Goal: Check status: Check status

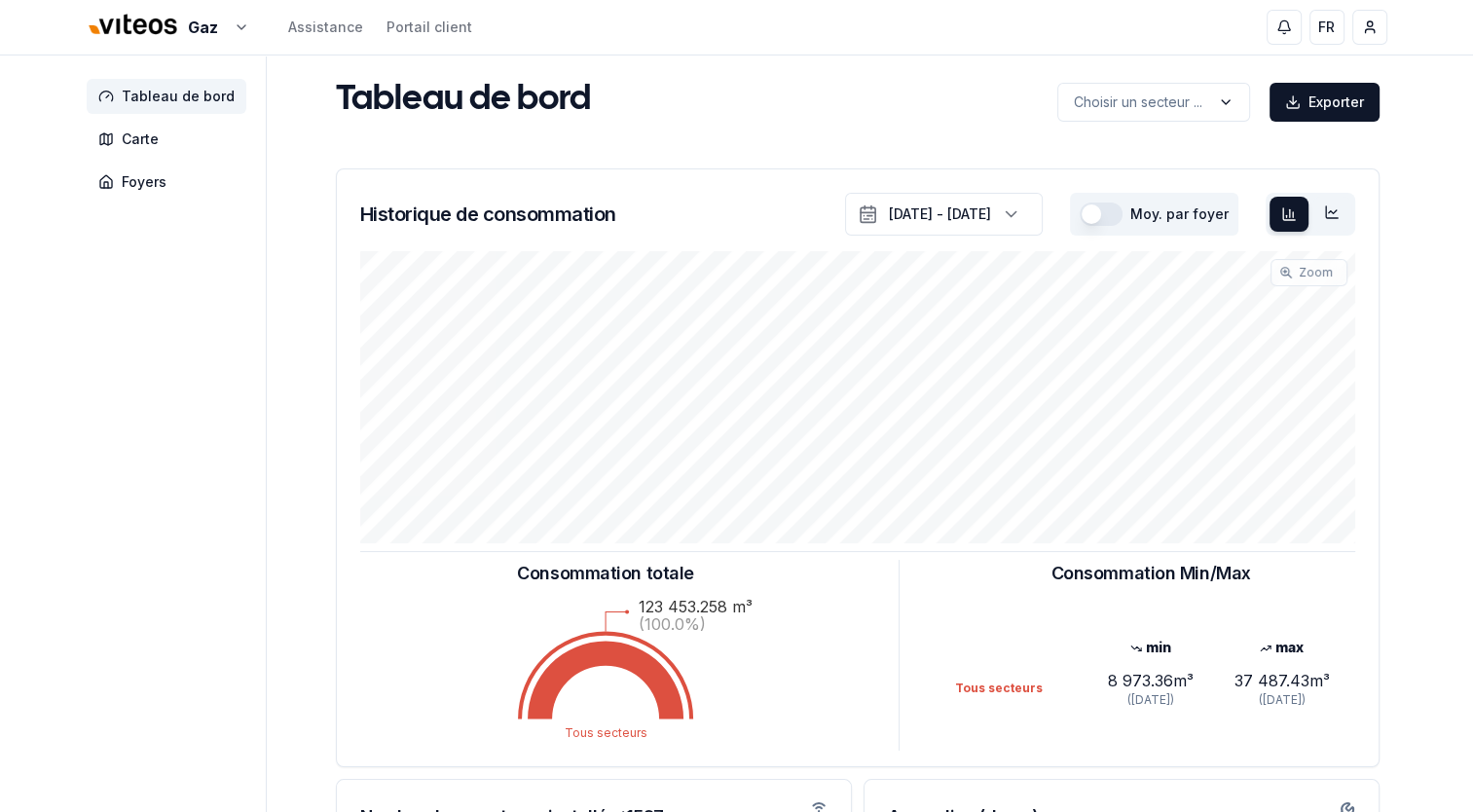
click at [133, 359] on aside "Tableau de bord Carte Foyers" at bounding box center [176, 584] width 180 height 1056
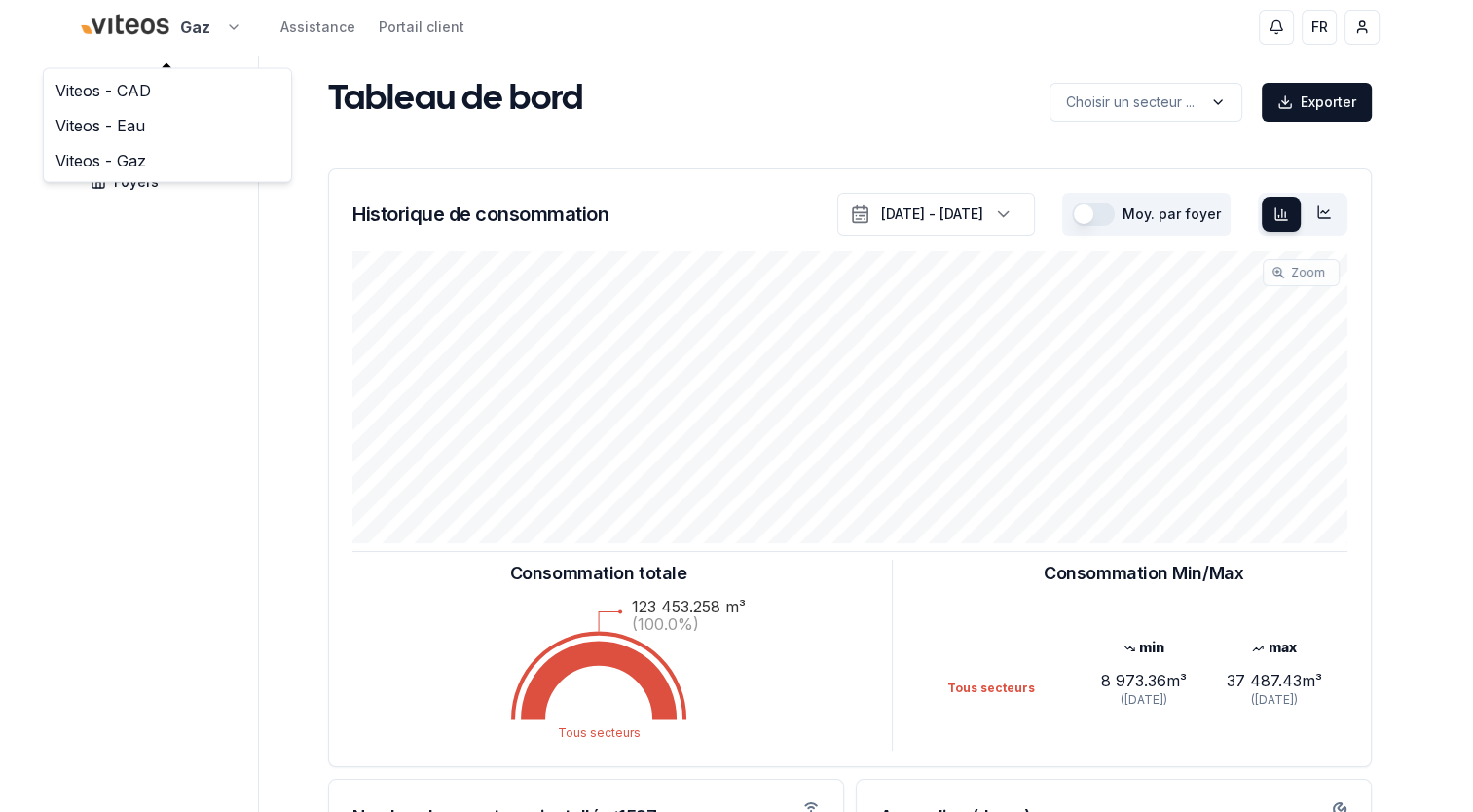
click at [234, 23] on html "Gaz Assistance Portail client FR [PERSON_NAME] Tableau de bord Carte Foyers Tab…" at bounding box center [736, 603] width 1473 height 1207
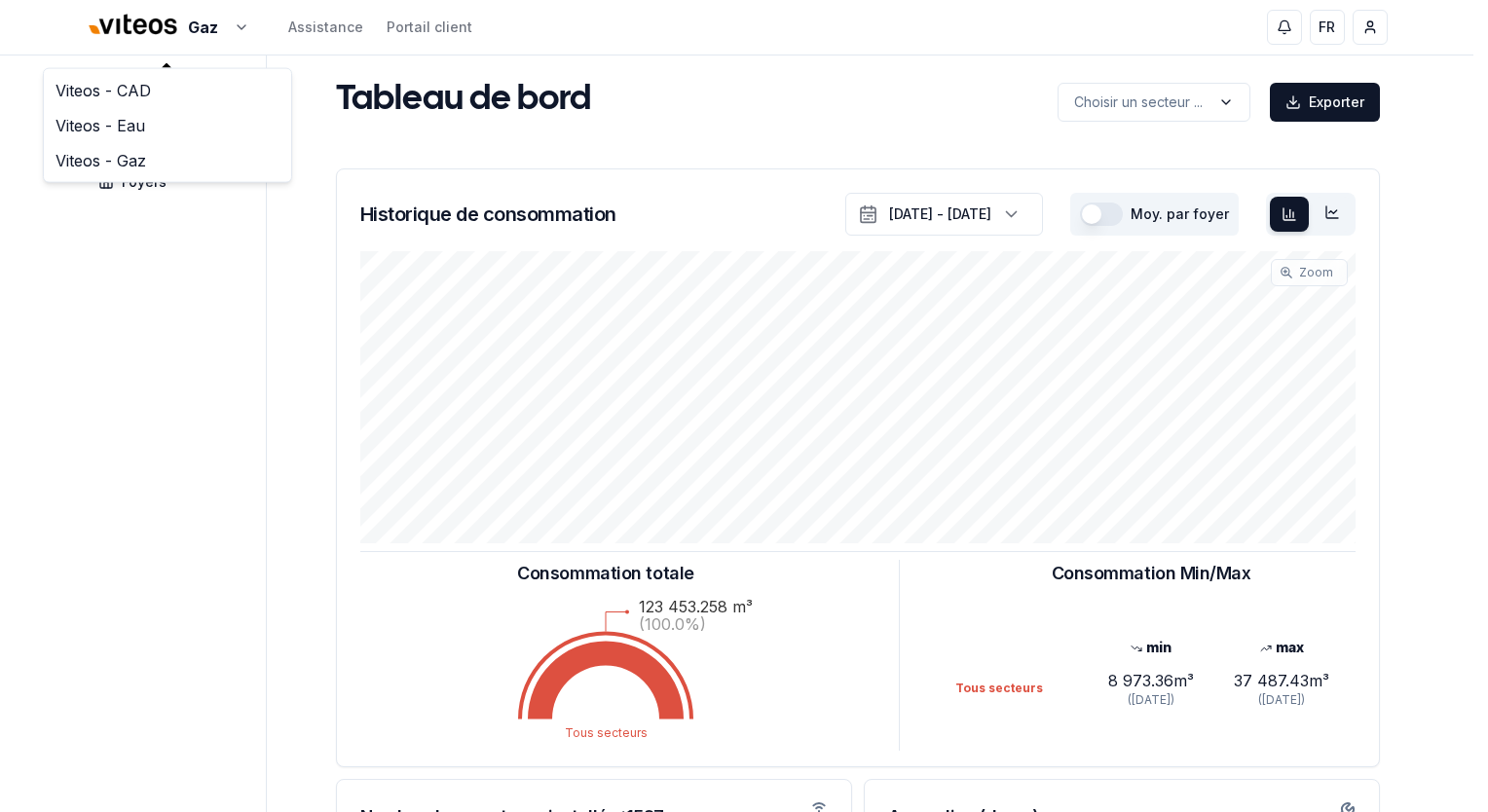
click at [140, 70] on div "Viteos - CAD Viteos - Eau Viteos - Gaz" at bounding box center [168, 125] width 249 height 115
drag, startPoint x: 140, startPoint y: 70, endPoint x: 109, endPoint y: 91, distance: 37.4
click at [109, 91] on link "Viteos - CAD" at bounding box center [168, 90] width 240 height 35
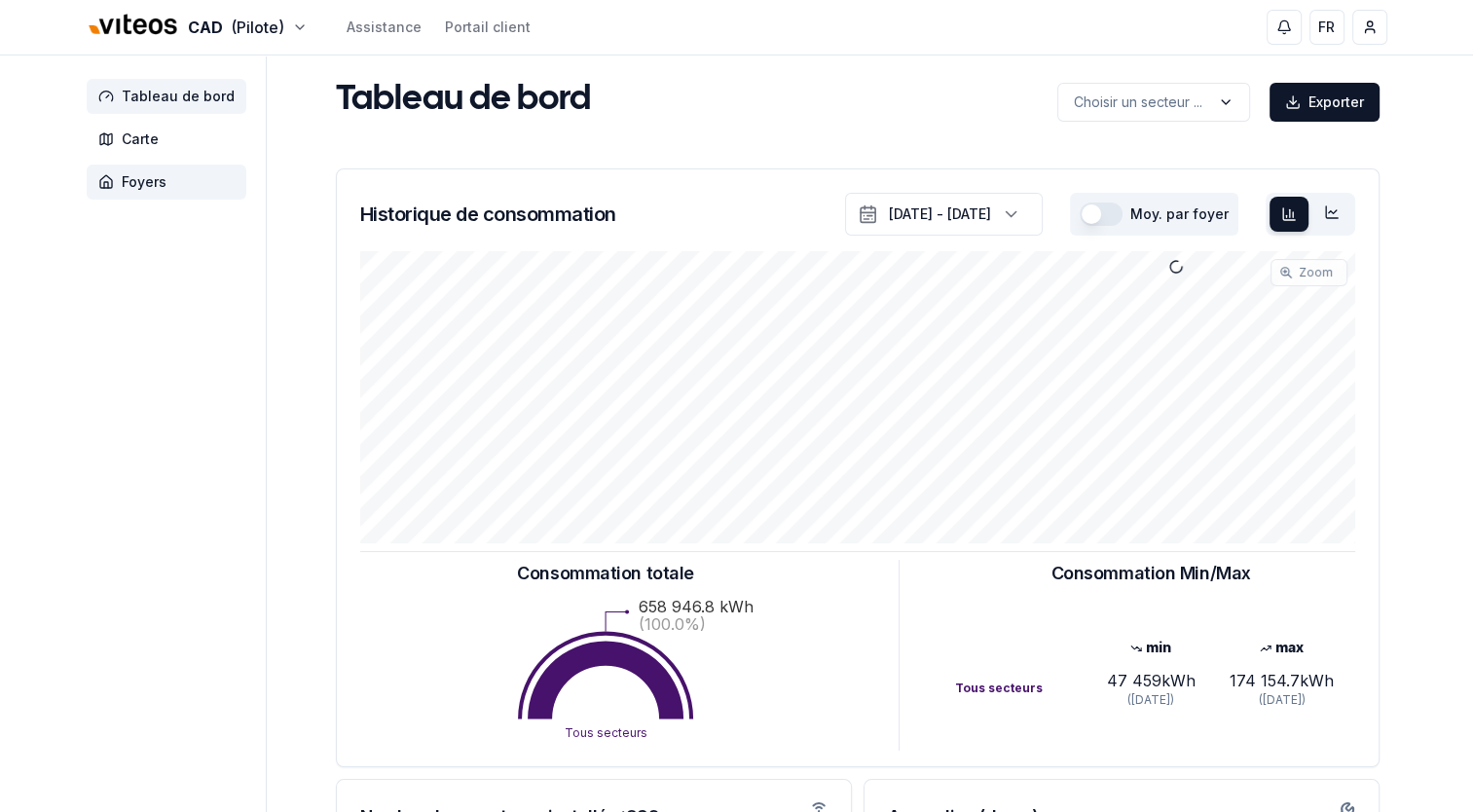
click at [168, 184] on span "Foyers" at bounding box center [166, 183] width 160 height 35
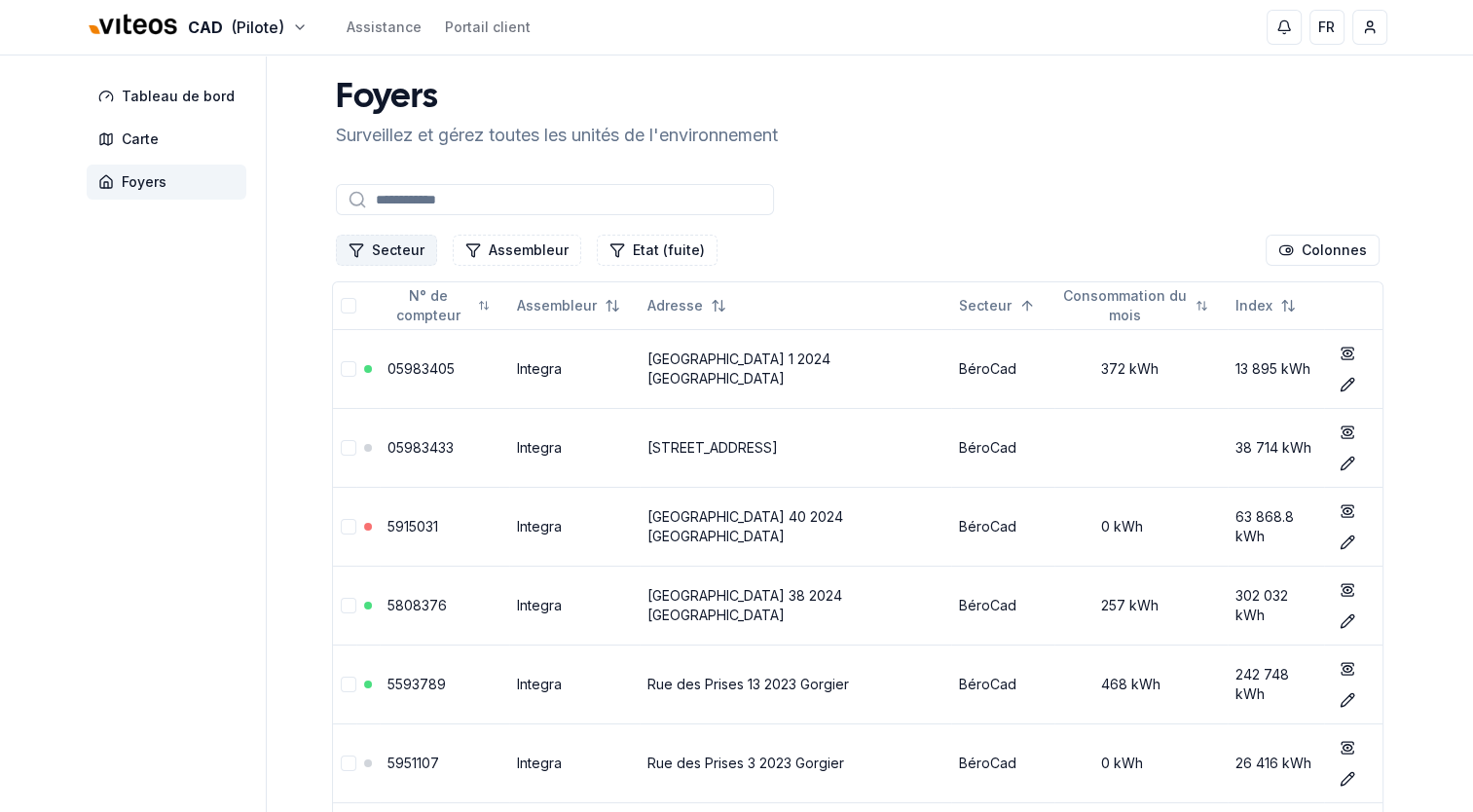
click at [404, 250] on button "Secteur" at bounding box center [386, 250] width 101 height 31
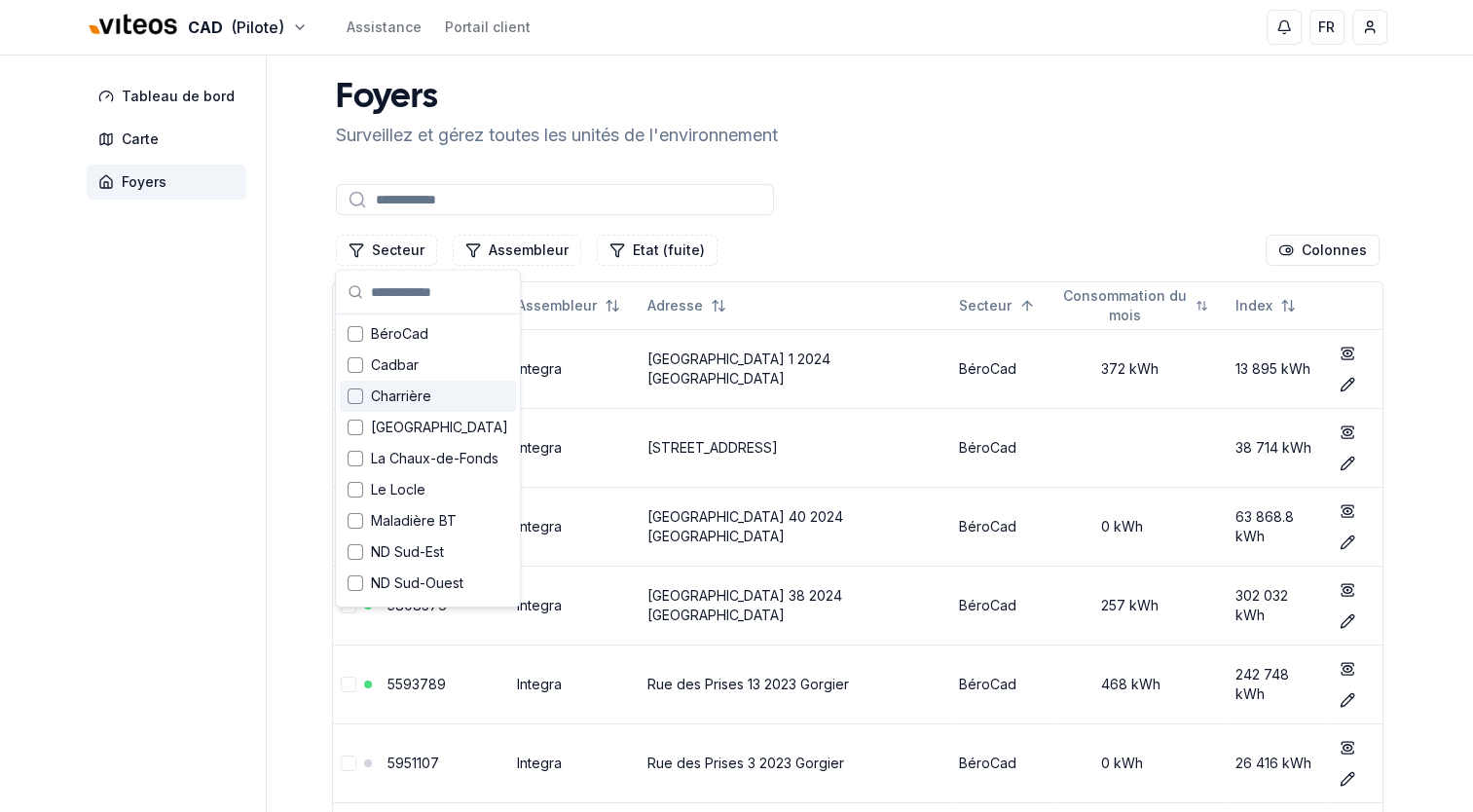
click at [355, 399] on div "Suggestions" at bounding box center [355, 397] width 16 height 16
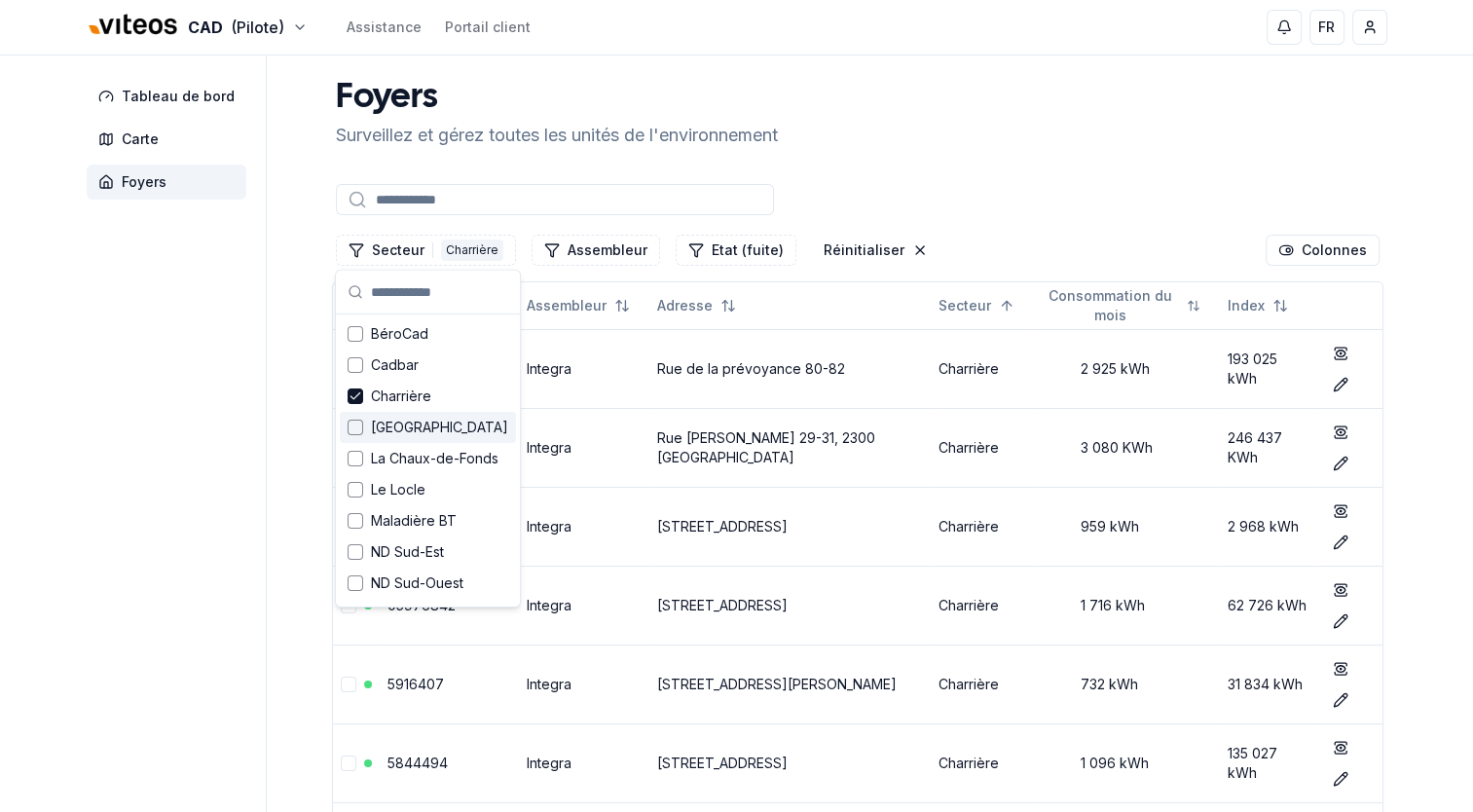
click at [355, 423] on div "Suggestions" at bounding box center [355, 427] width 16 height 16
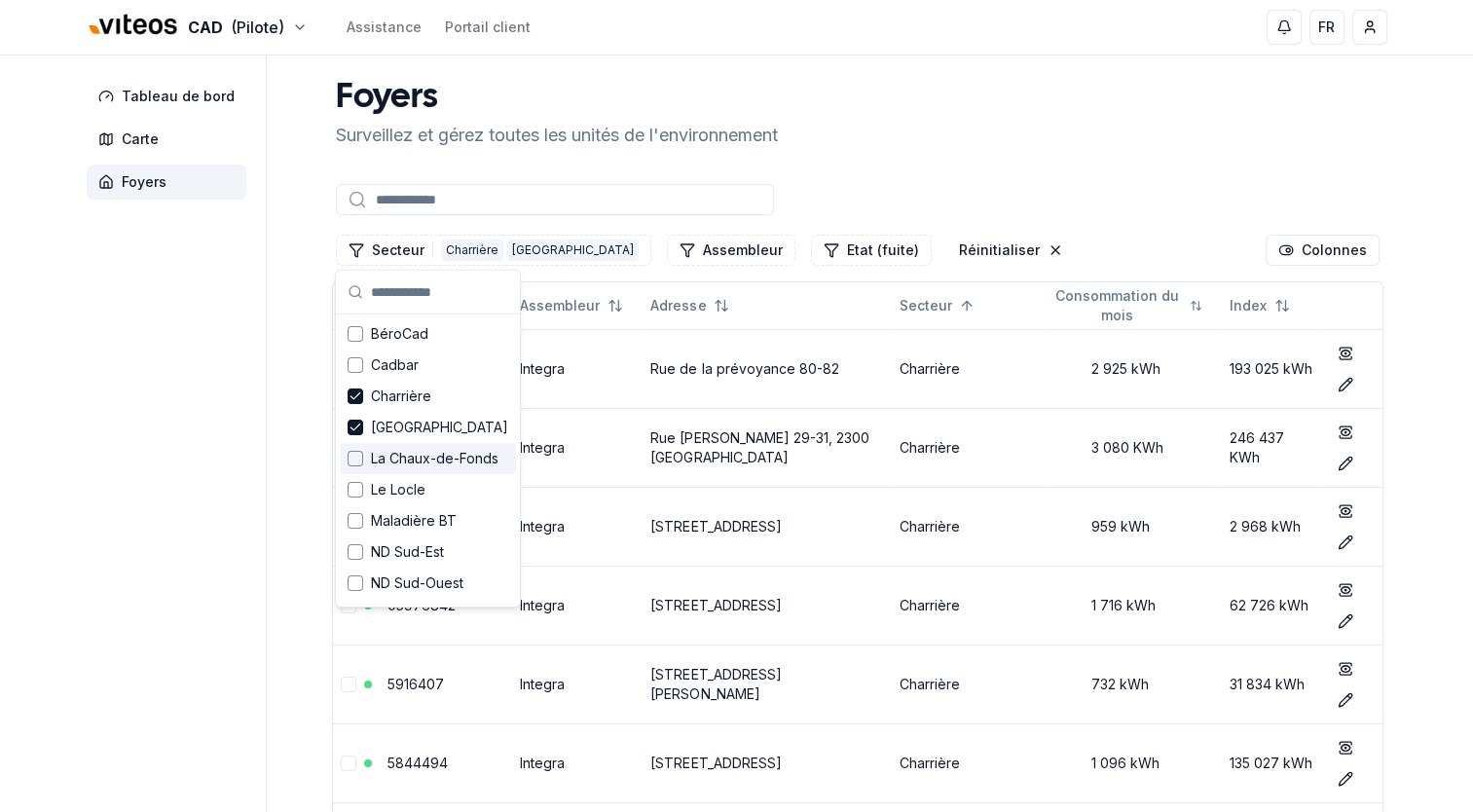
click at [352, 458] on div "Suggestions" at bounding box center [355, 459] width 16 height 16
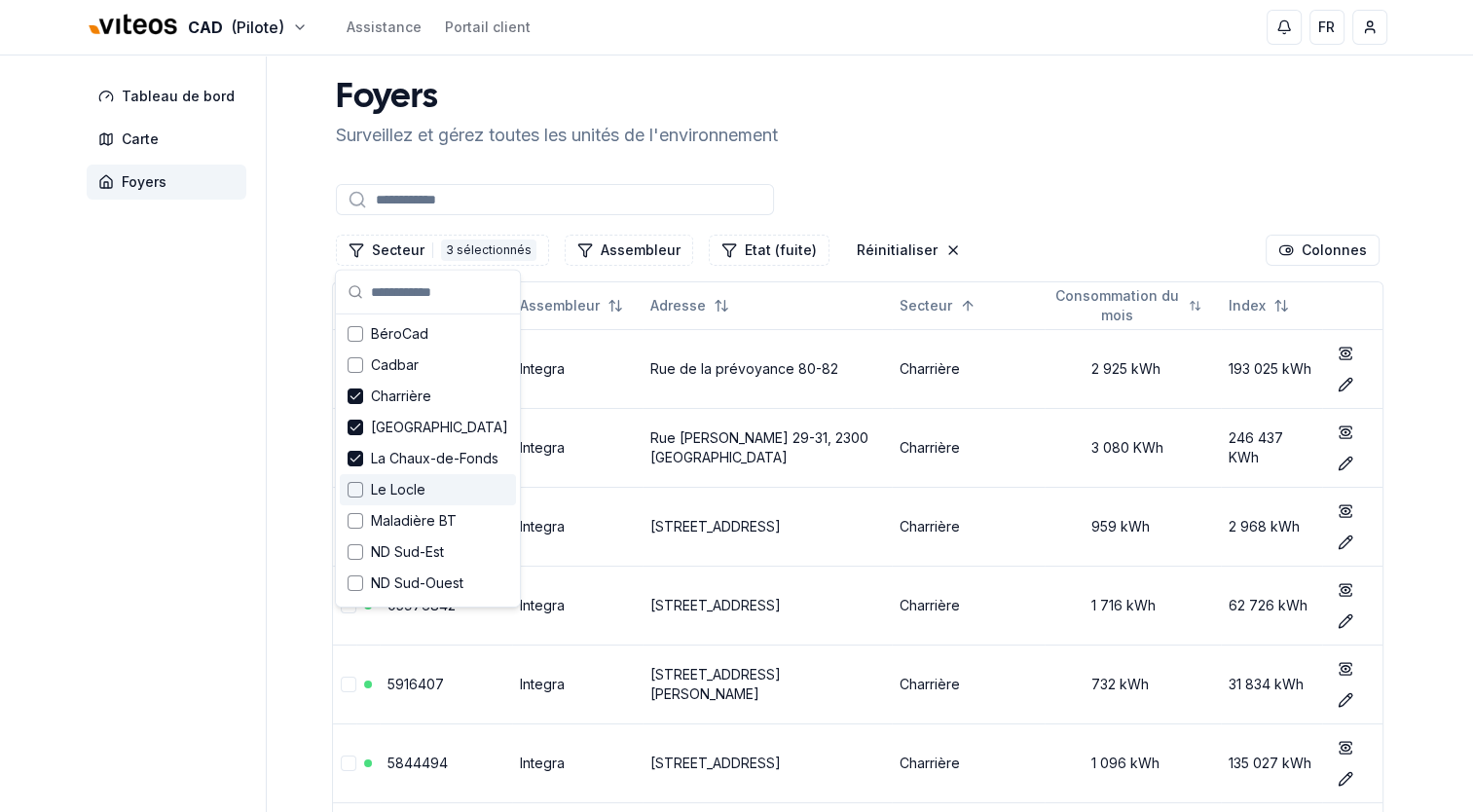
click at [360, 491] on div "Suggestions" at bounding box center [355, 490] width 16 height 16
click at [360, 491] on icon "Suggestions" at bounding box center [355, 490] width 14 height 16
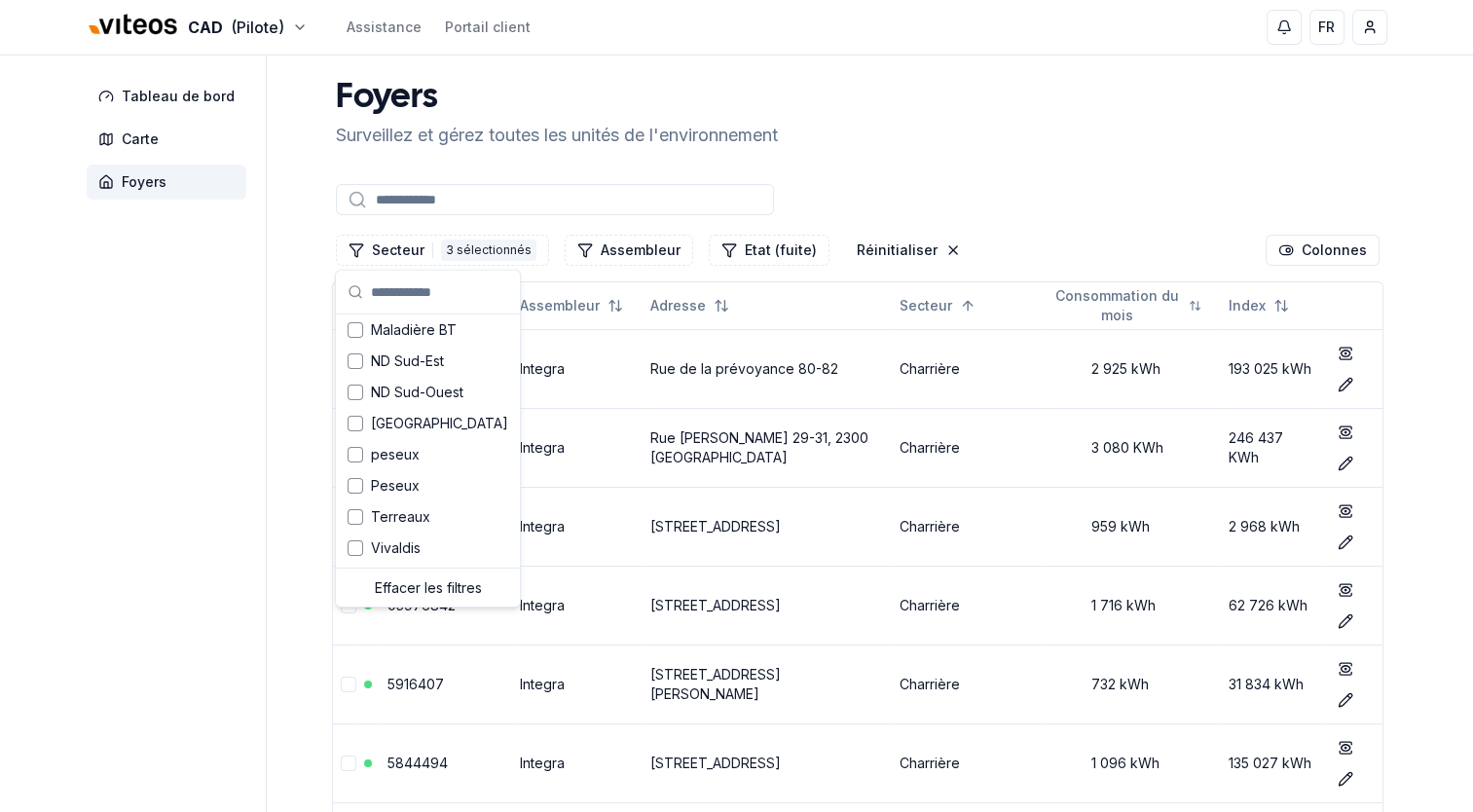
scroll to position [190, 0]
click at [349, 544] on div "Suggestions" at bounding box center [355, 548] width 16 height 16
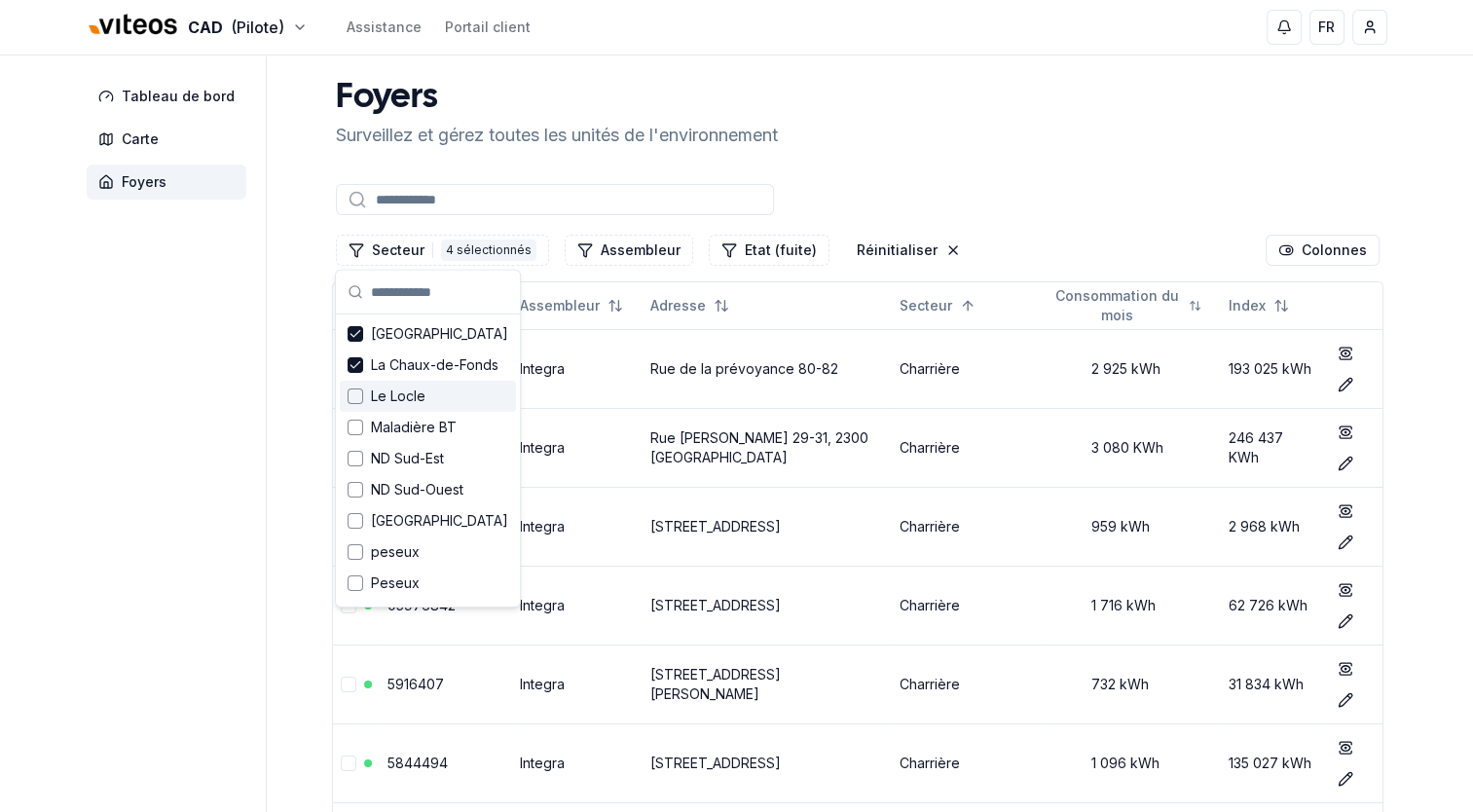
click at [359, 402] on div "Suggestions" at bounding box center [355, 397] width 16 height 16
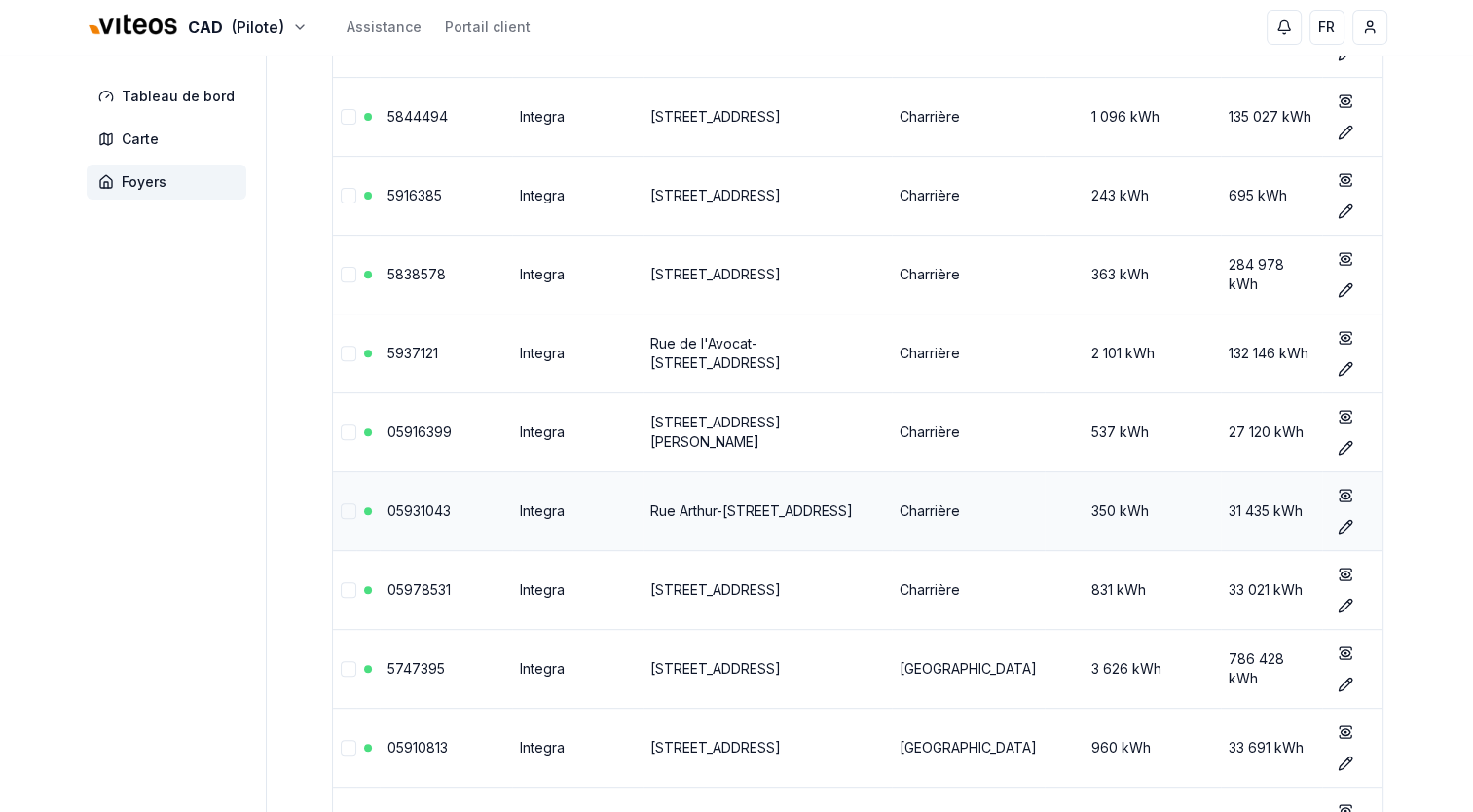
scroll to position [681, 0]
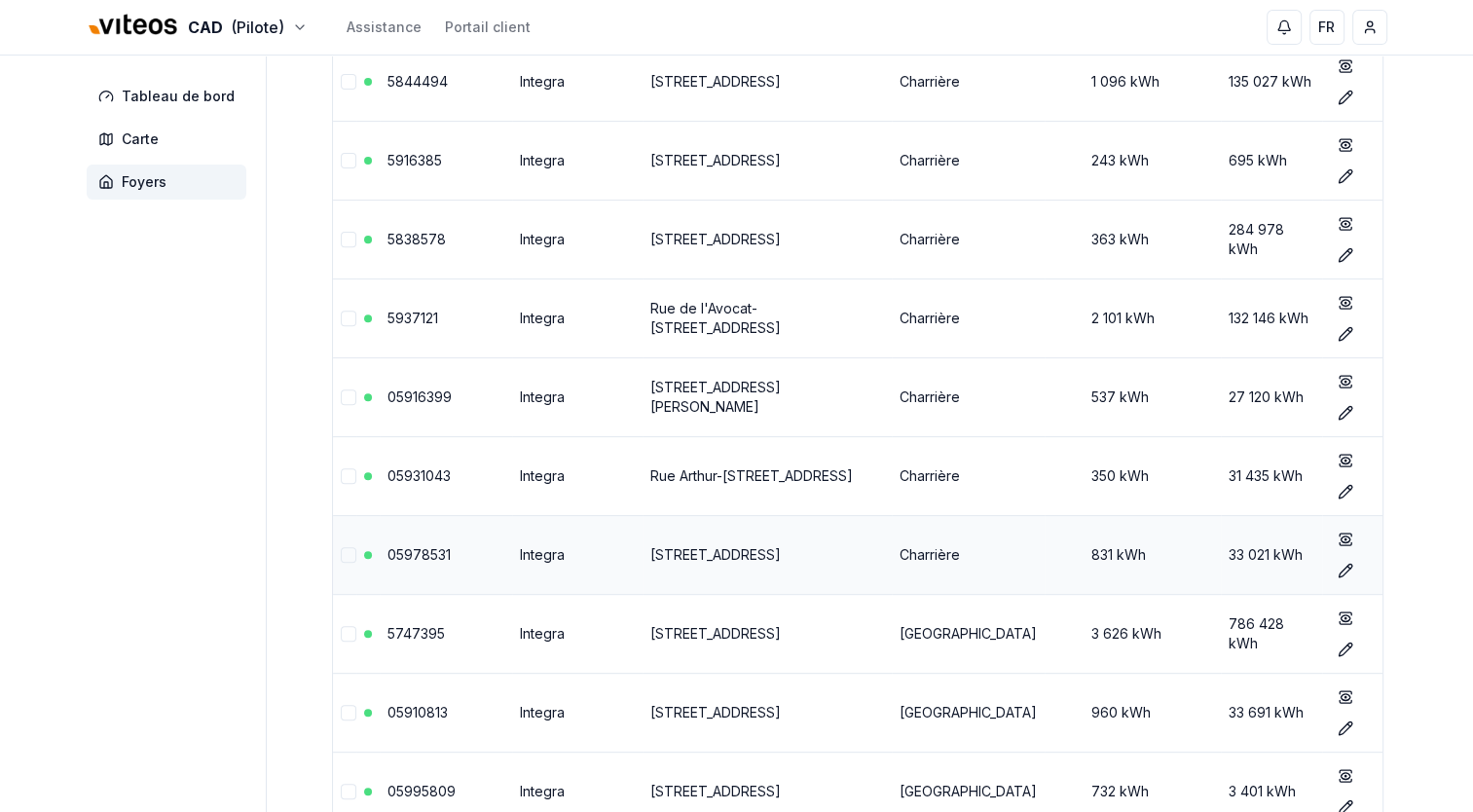
click at [420, 550] on link "05978531" at bounding box center [419, 554] width 63 height 17
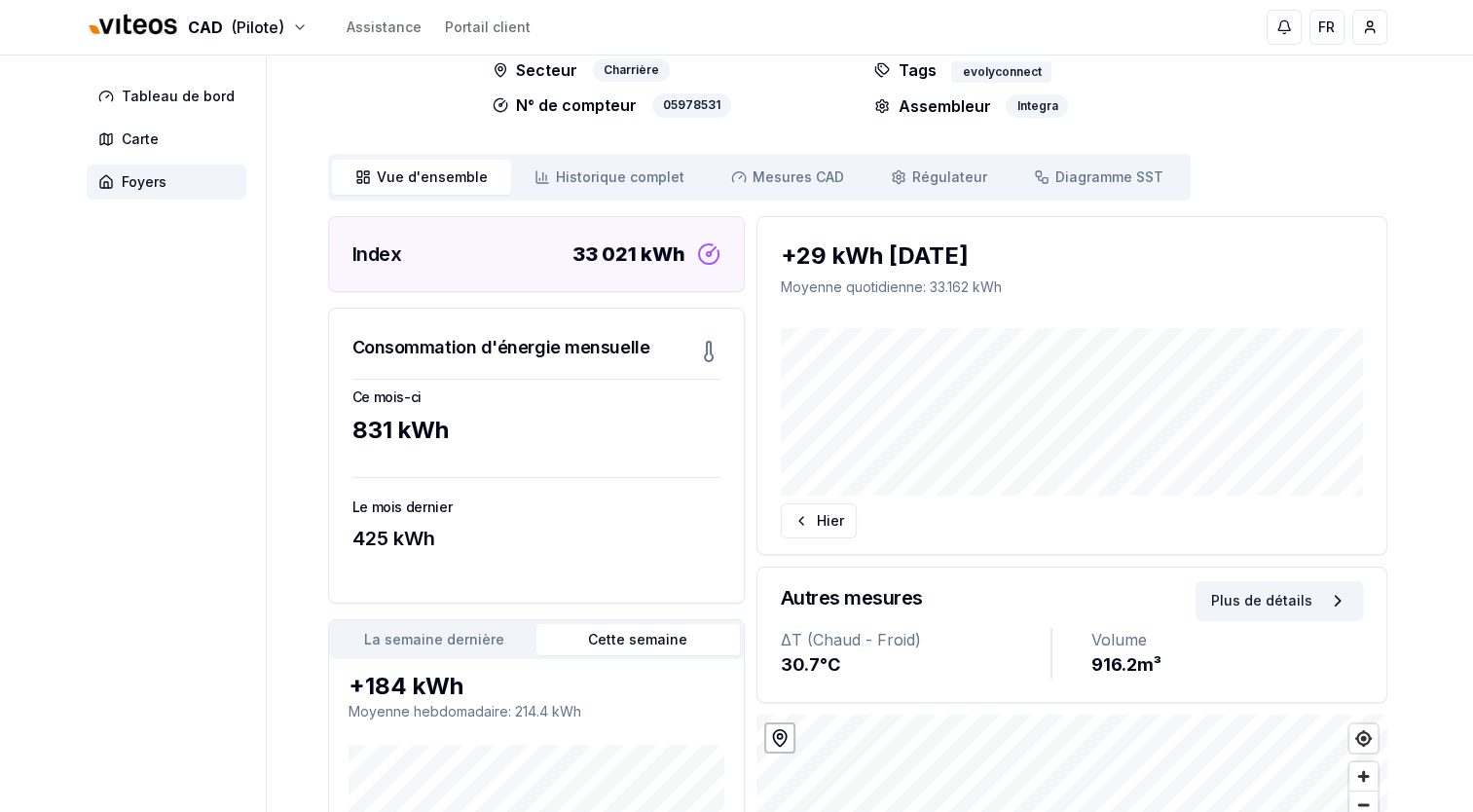
scroll to position [95, 0]
click at [556, 172] on span "Historique complet" at bounding box center [620, 179] width 129 height 20
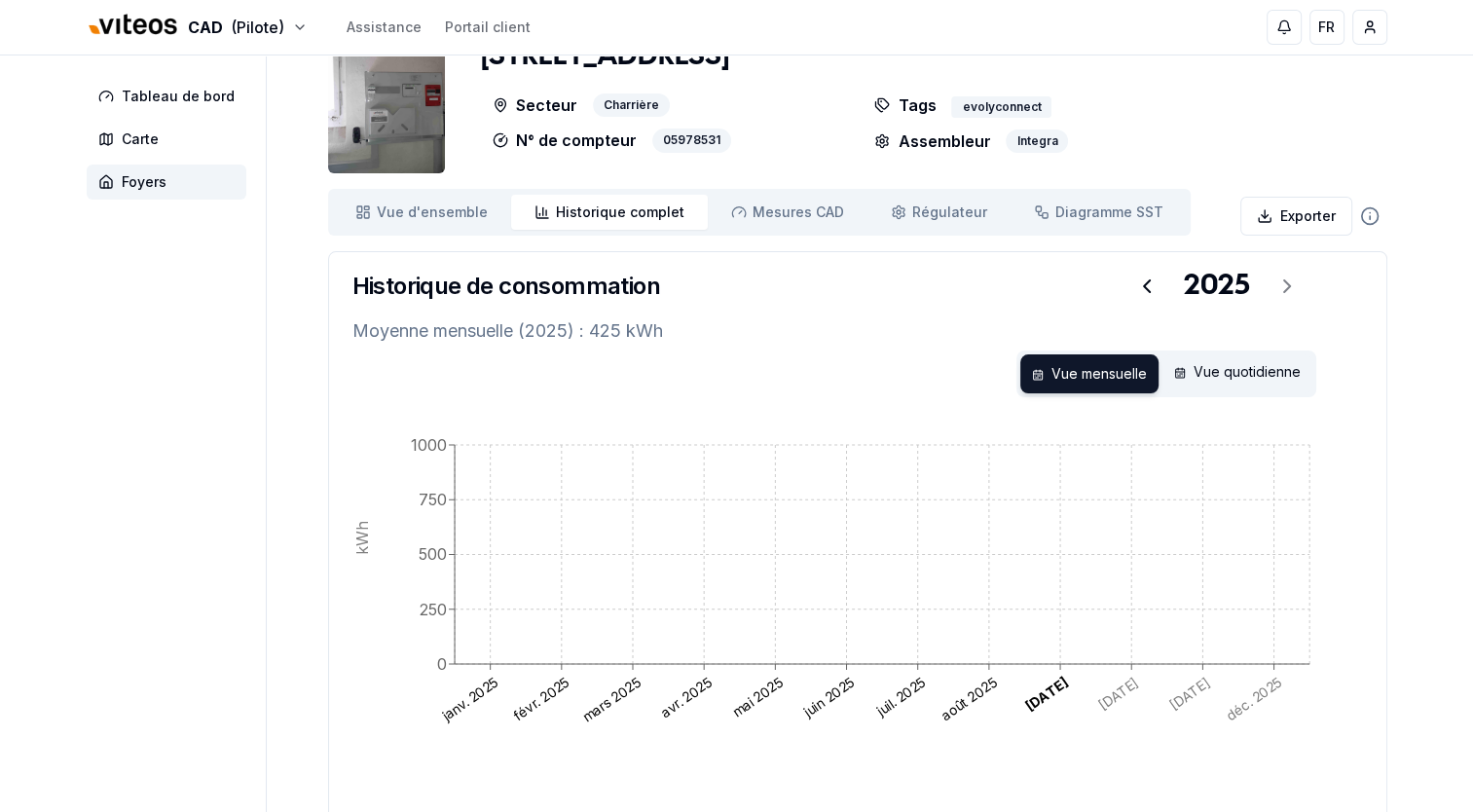
scroll to position [95, 0]
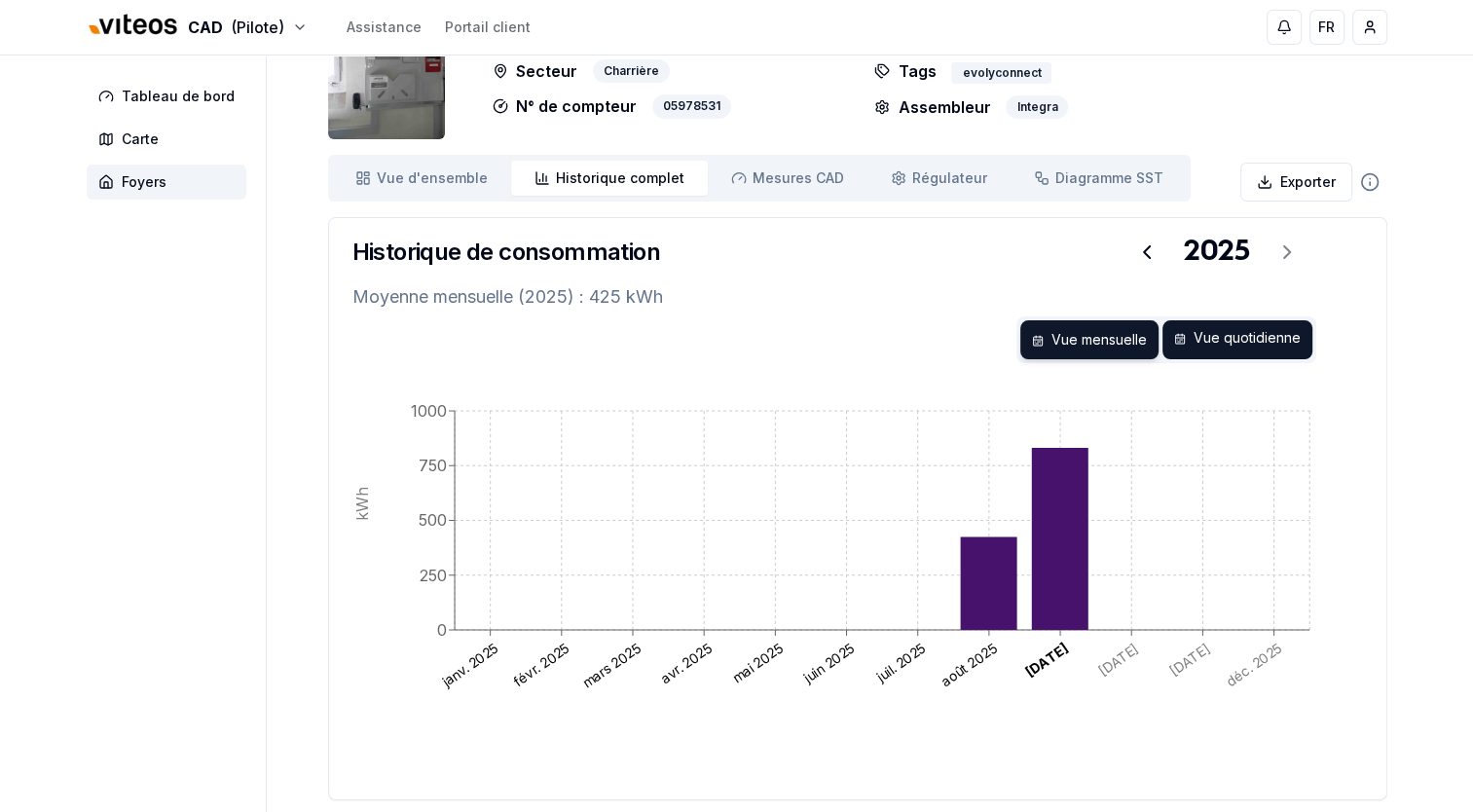
click at [1240, 335] on div "Vue quotidienne" at bounding box center [1237, 340] width 150 height 39
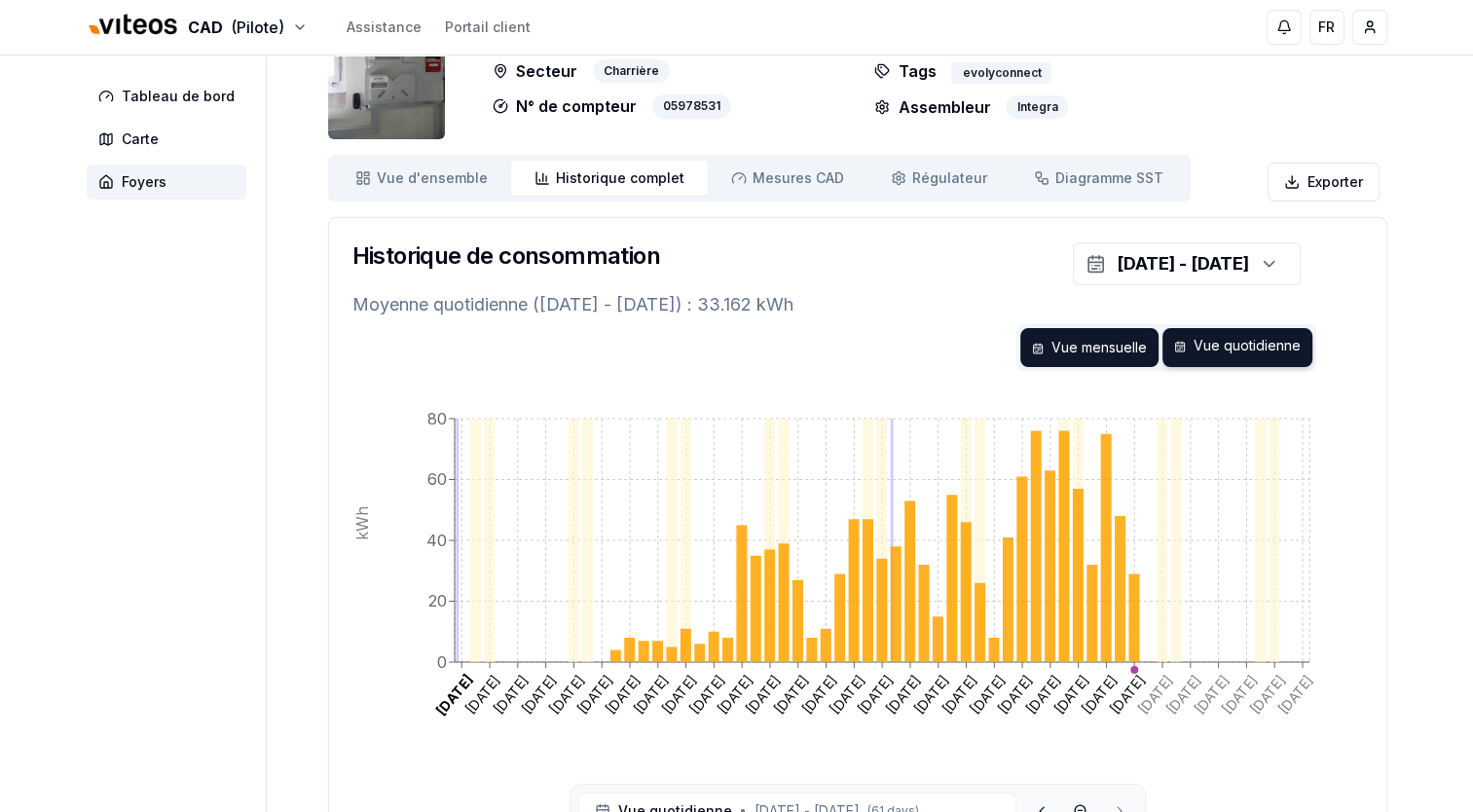
click at [1084, 341] on div "Vue mensuelle" at bounding box center [1089, 348] width 138 height 39
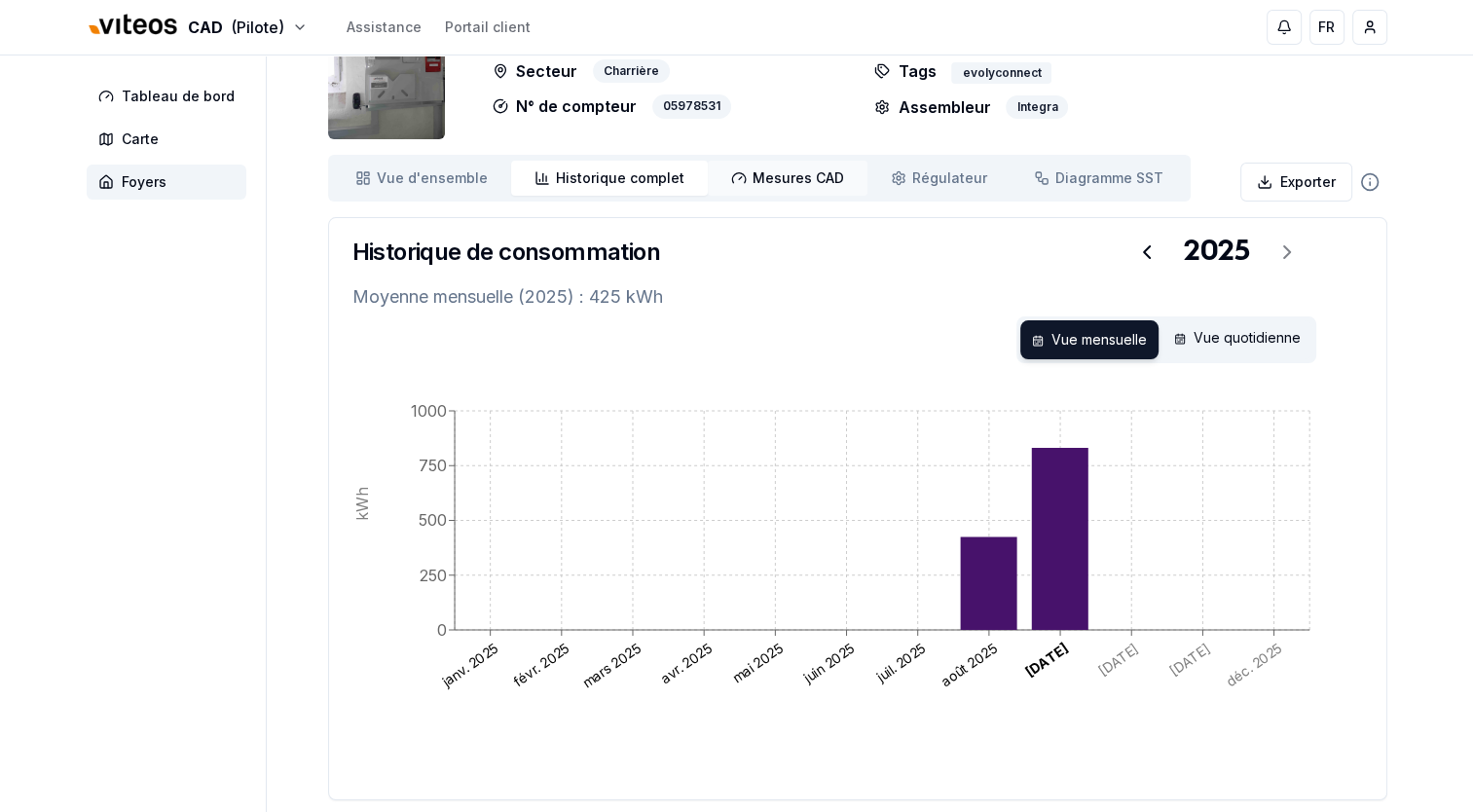
click at [773, 175] on span "Mesures CAD" at bounding box center [798, 179] width 91 height 20
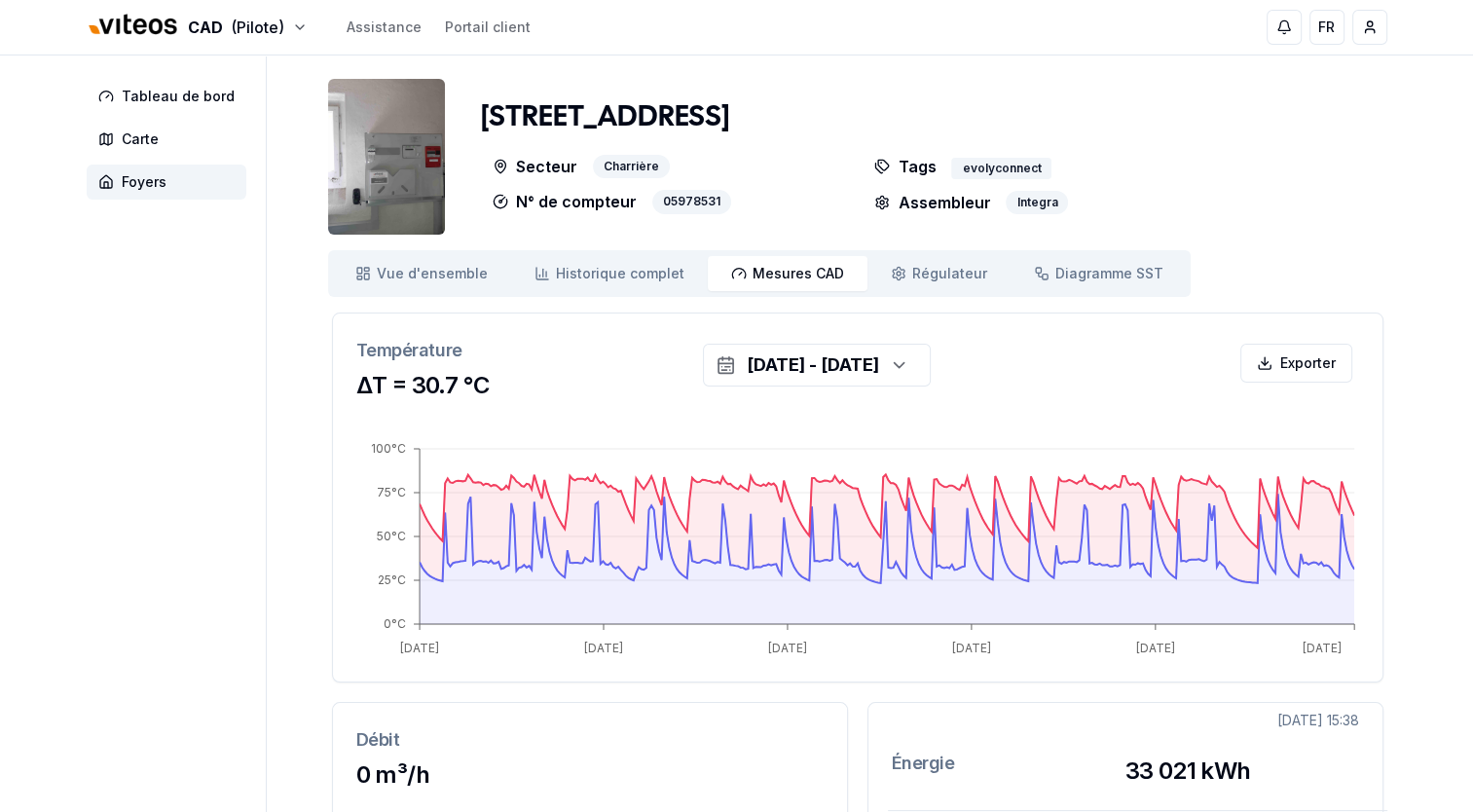
scroll to position [95, 0]
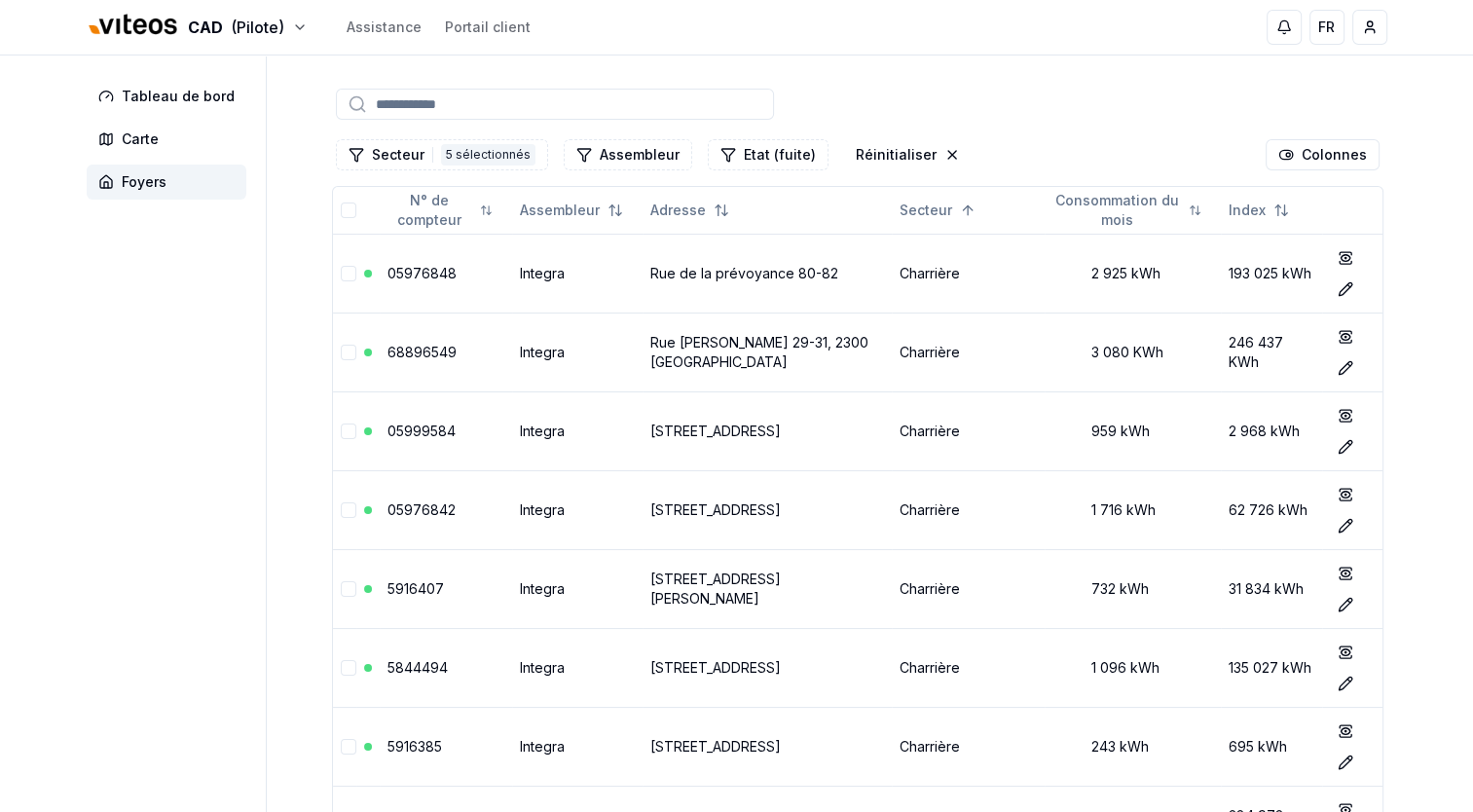
scroll to position [681, 0]
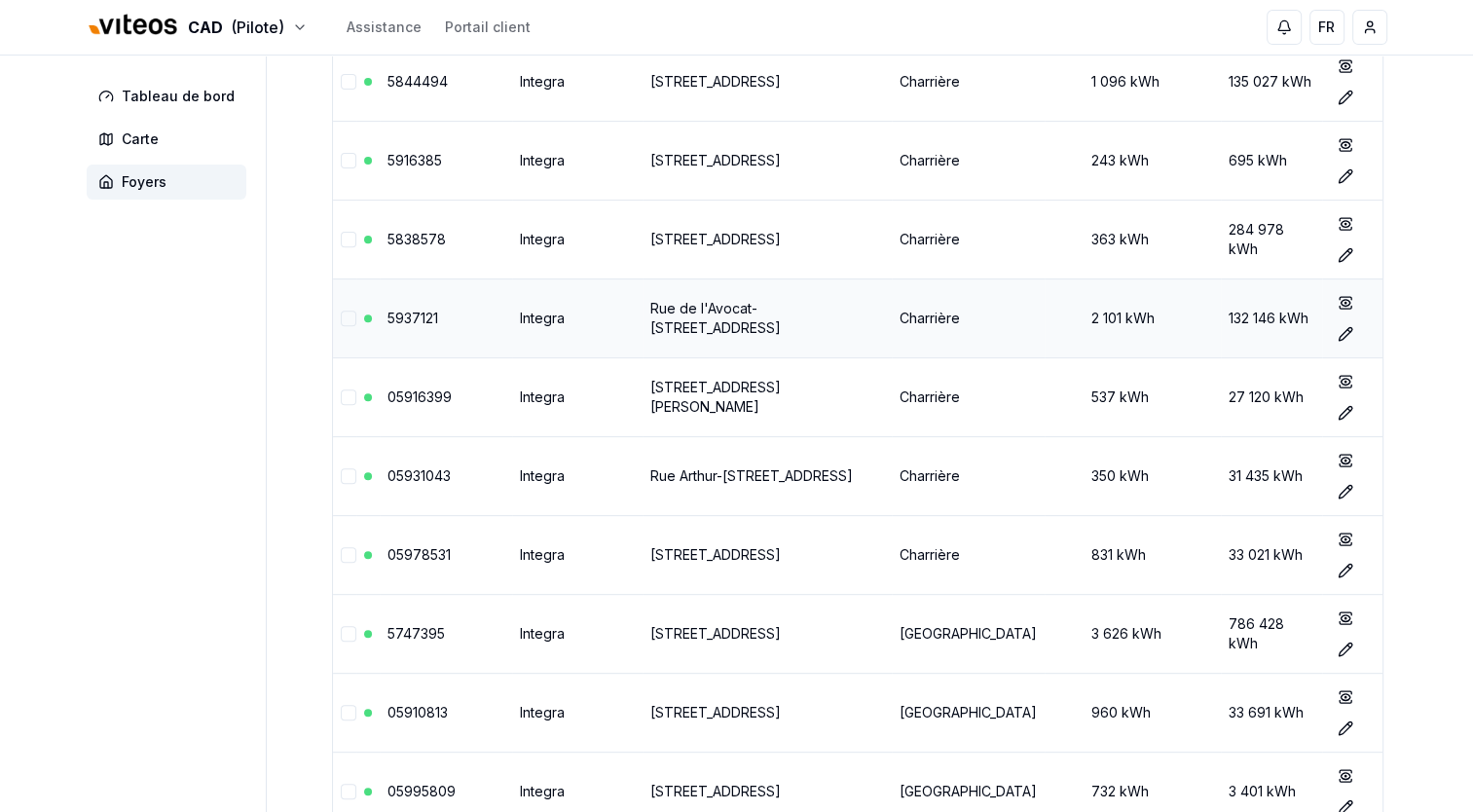
click at [710, 312] on link "Rue de l'Avocat-[STREET_ADDRESS]" at bounding box center [715, 317] width 131 height 36
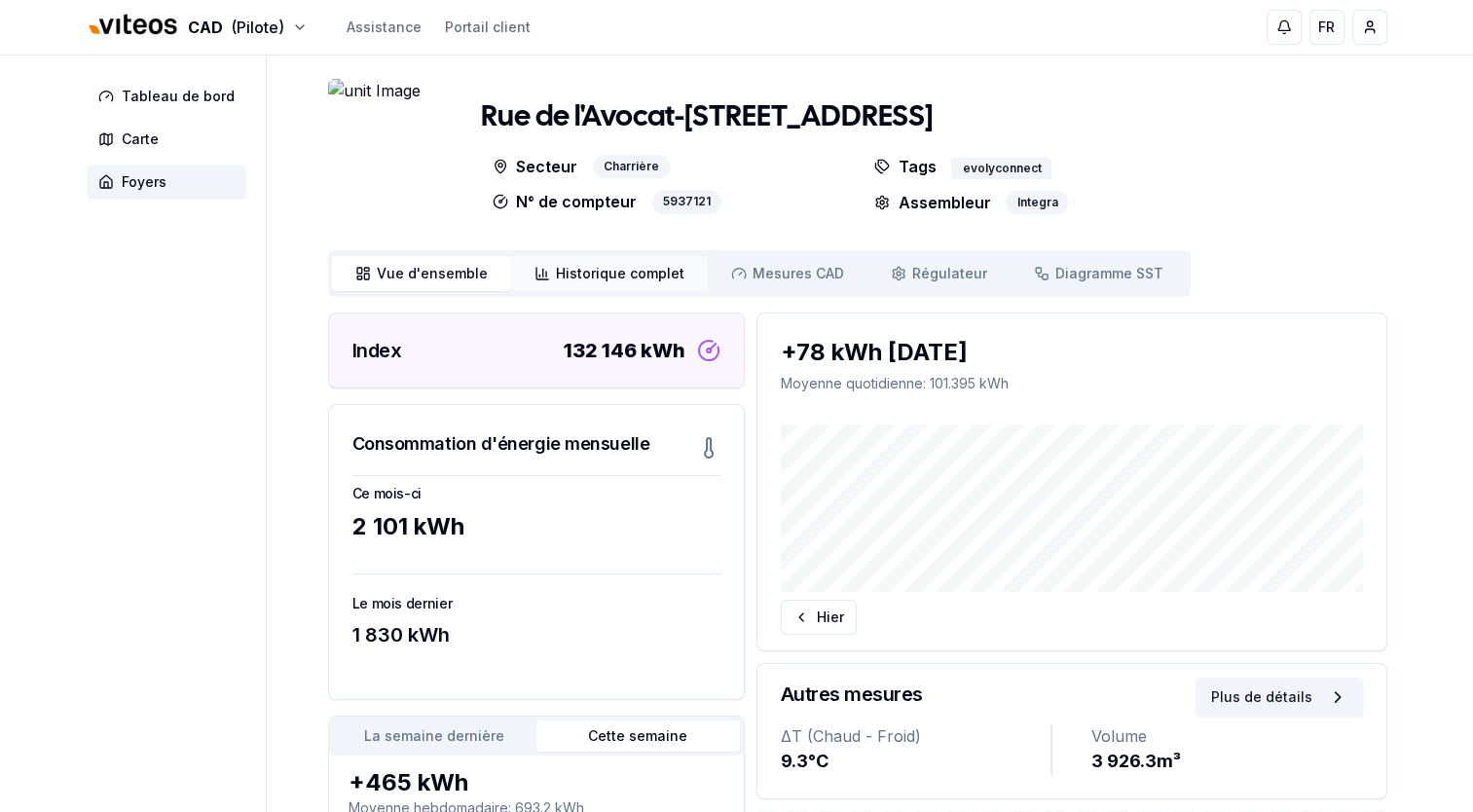
click at [607, 277] on span "Historique complet" at bounding box center [620, 274] width 129 height 20
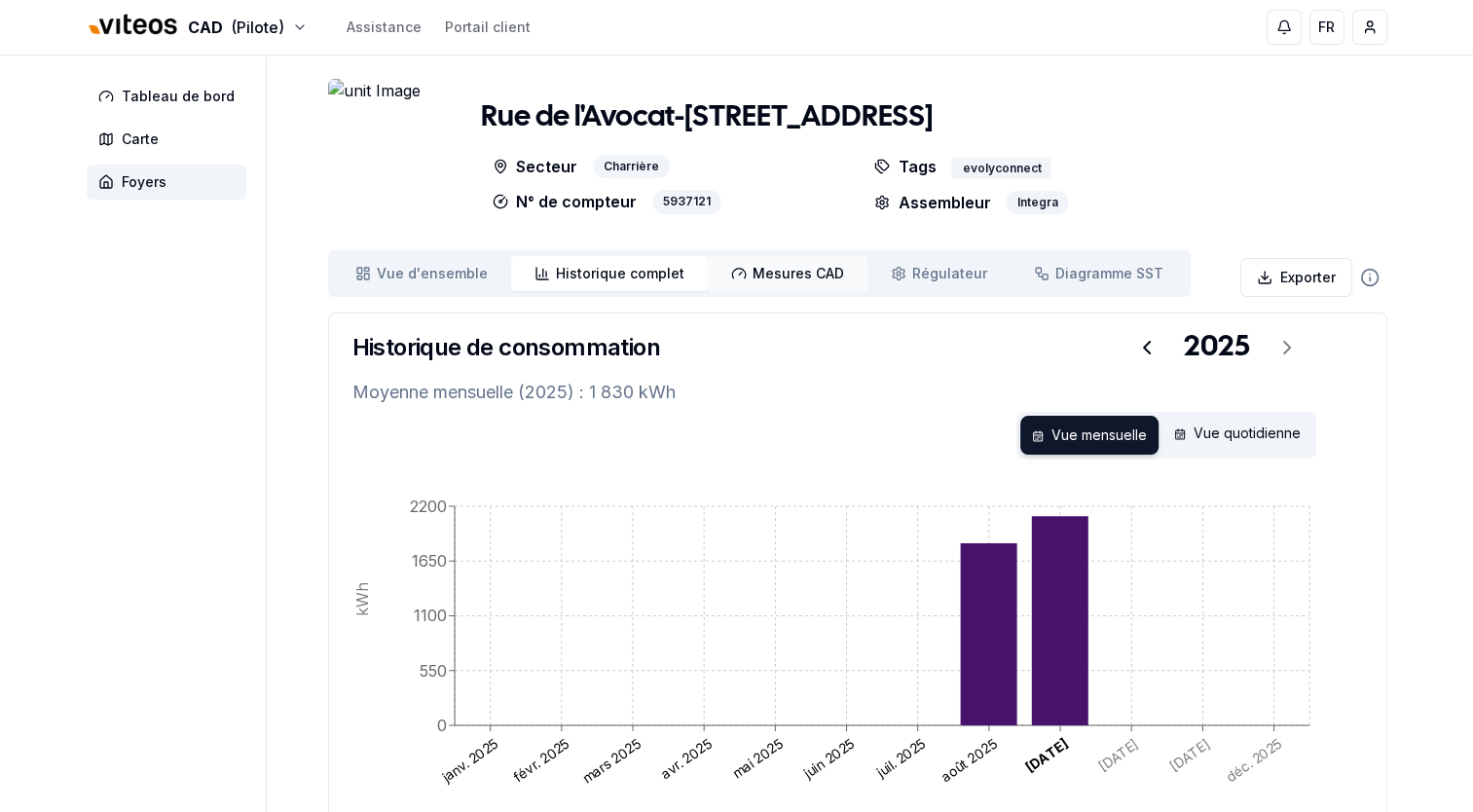
click at [789, 268] on span "Mesures CAD" at bounding box center [798, 274] width 91 height 20
